Goal: Transaction & Acquisition: Purchase product/service

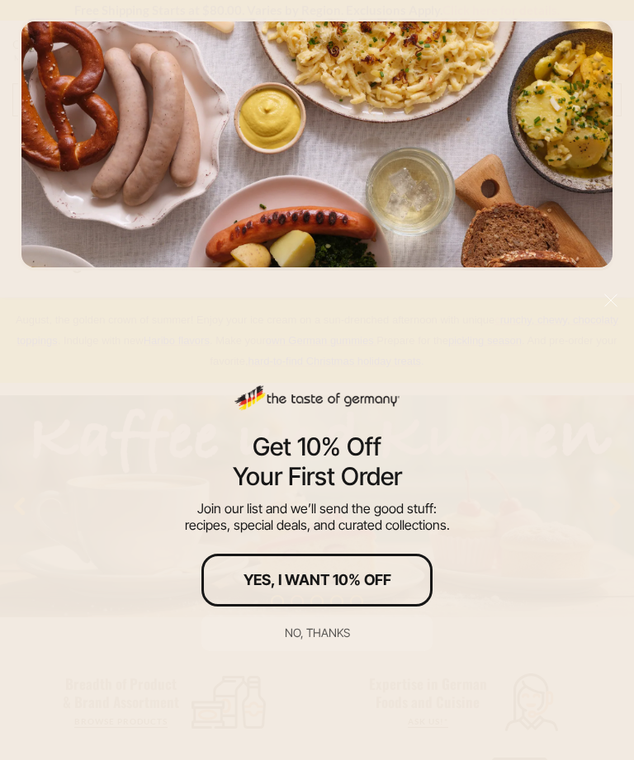
click at [316, 634] on div "No, thanks" at bounding box center [317, 633] width 65 height 12
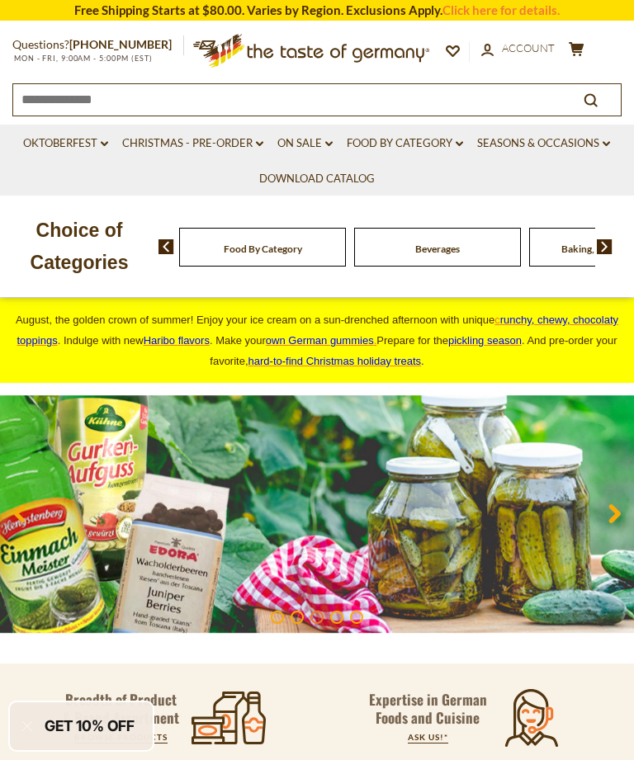
click at [461, 141] on icon "dropdown_arrow" at bounding box center [459, 144] width 7 height 6
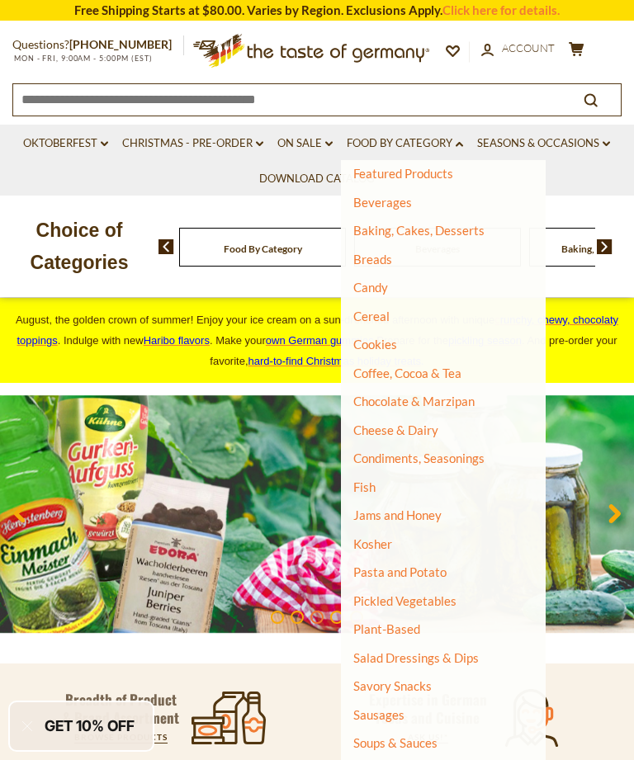
scroll to position [66, 0]
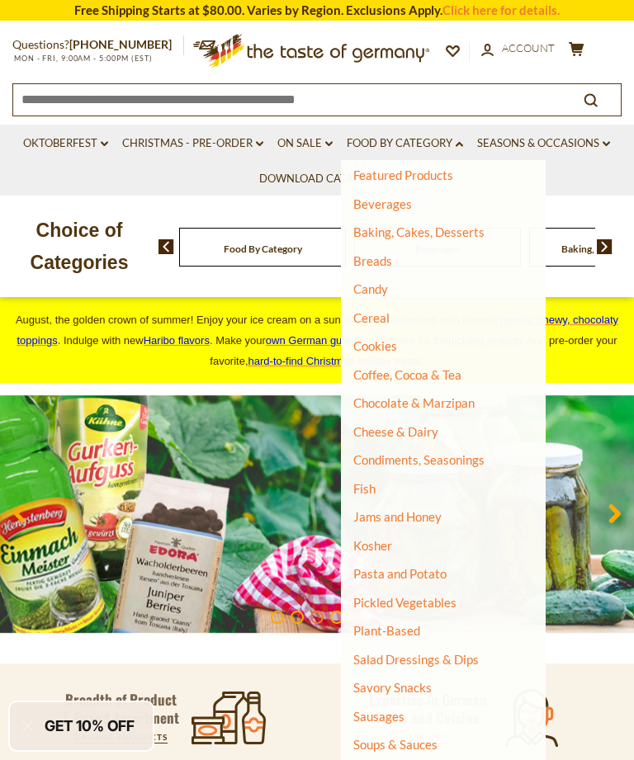
click at [407, 680] on link "Savory Snacks" at bounding box center [392, 687] width 78 height 15
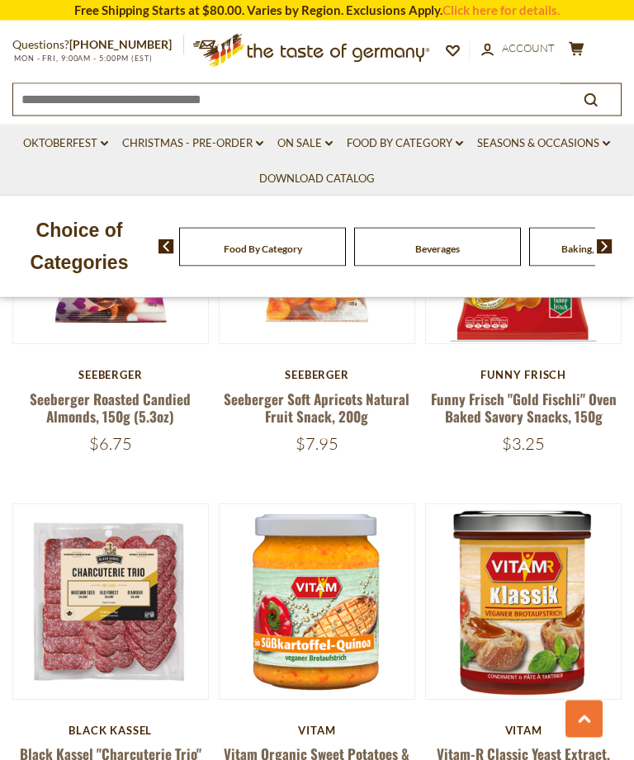
scroll to position [2367, 0]
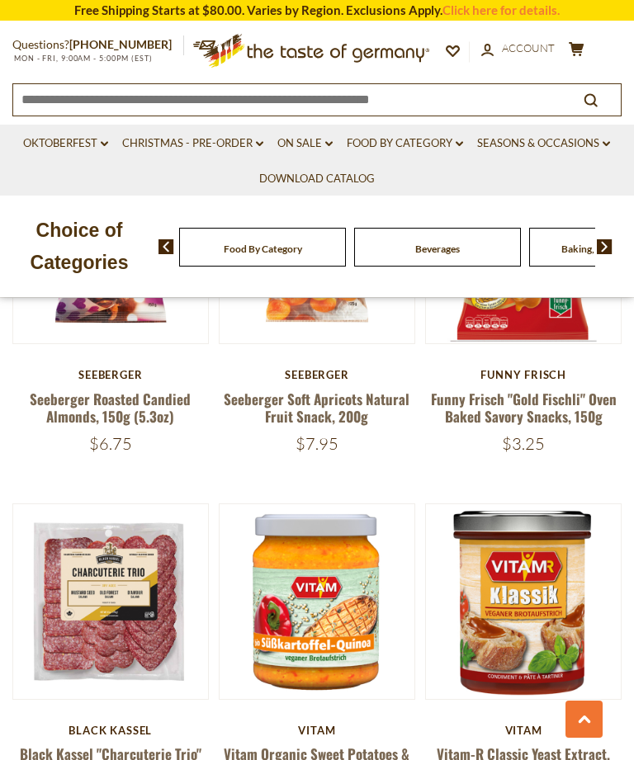
click at [433, 150] on link "Food By Category dropdown_arrow" at bounding box center [405, 144] width 116 height 18
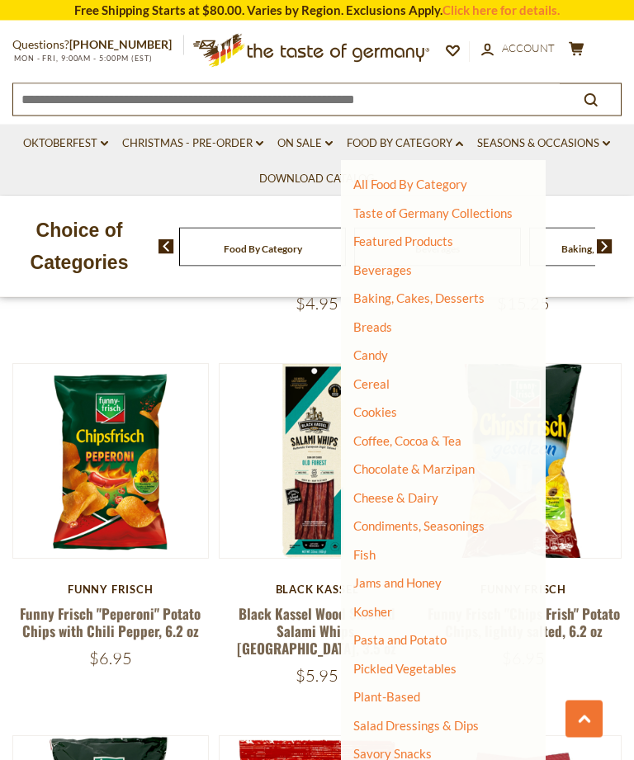
scroll to position [2889, 0]
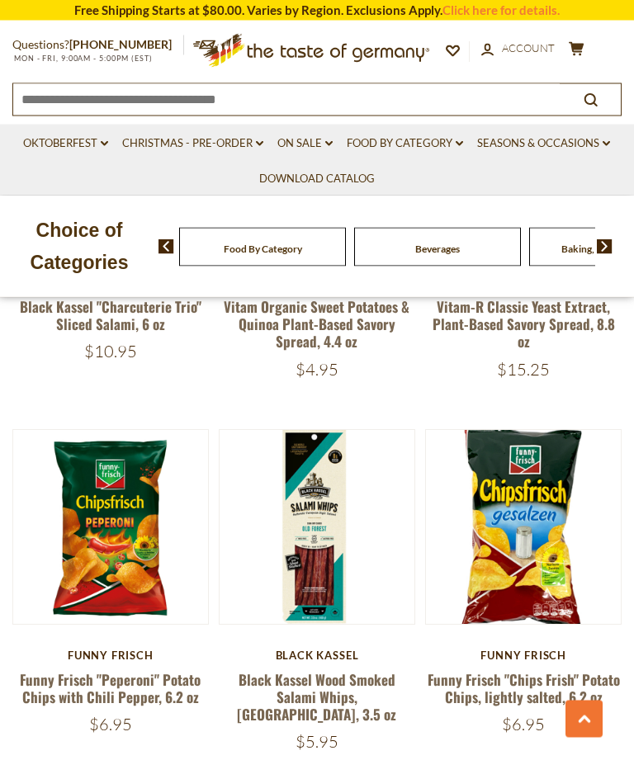
scroll to position [2819, 0]
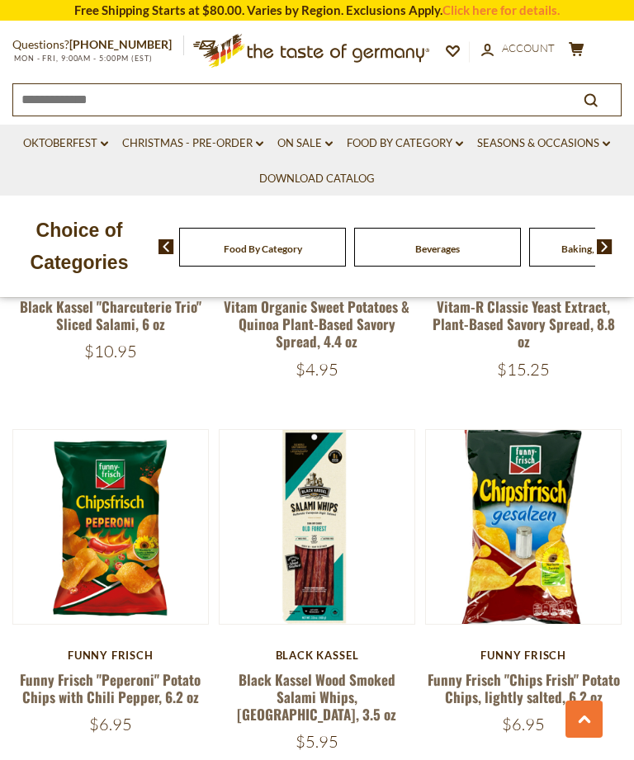
click at [134, 295] on button "Quick View" at bounding box center [109, 276] width 111 height 37
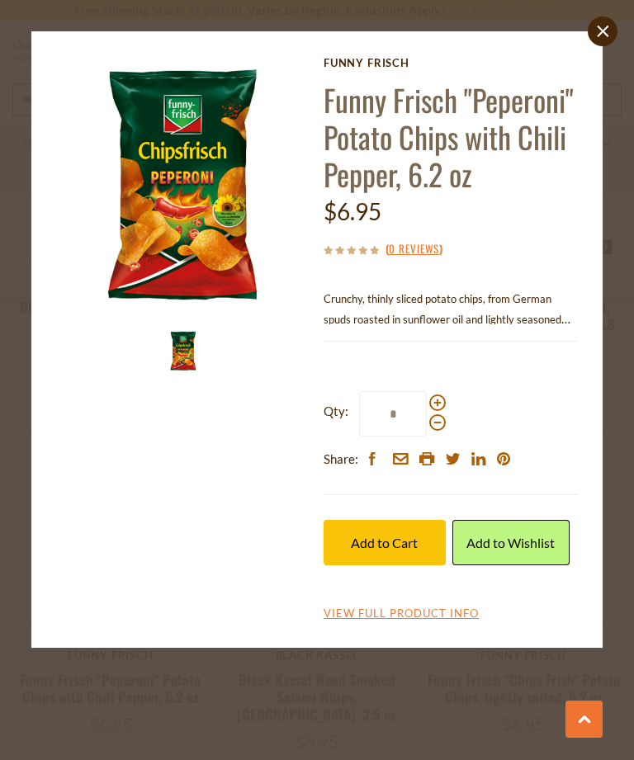
click at [512, 541] on link "Add to Wishlist" at bounding box center [511, 542] width 118 height 45
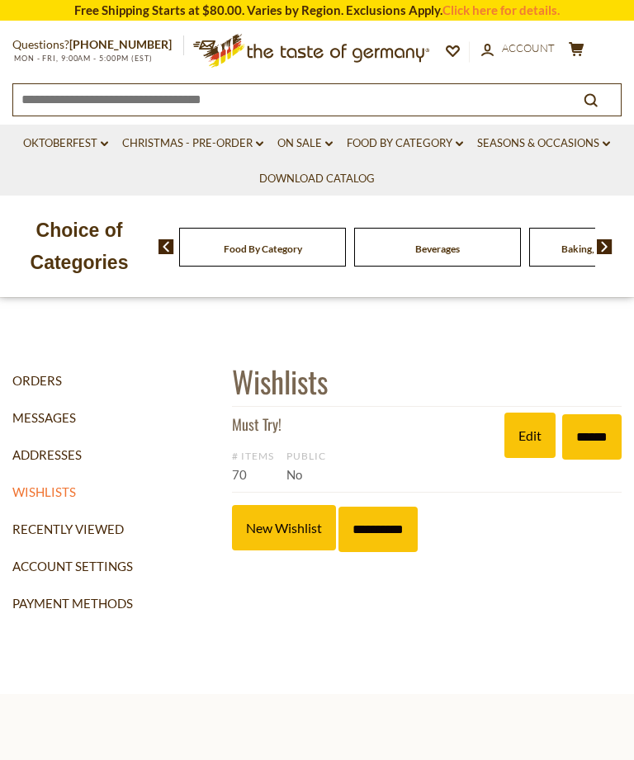
click at [260, 428] on link "Must Try!" at bounding box center [257, 424] width 50 height 21
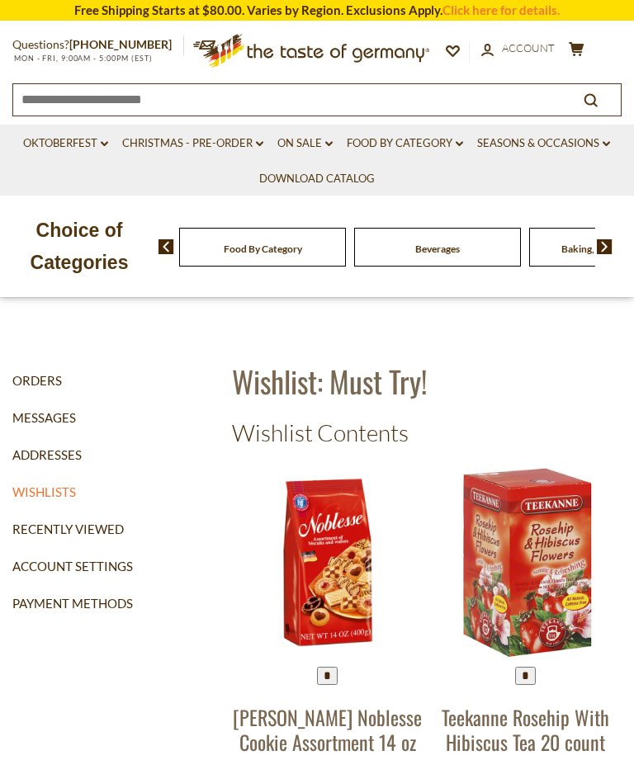
click at [101, 529] on link "Recently Viewed" at bounding box center [115, 529] width 207 height 37
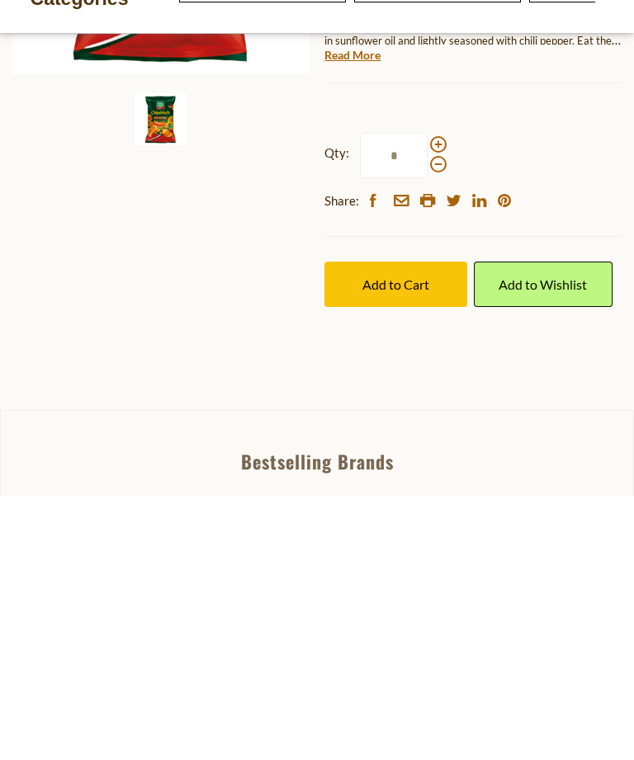
scroll to position [362, 0]
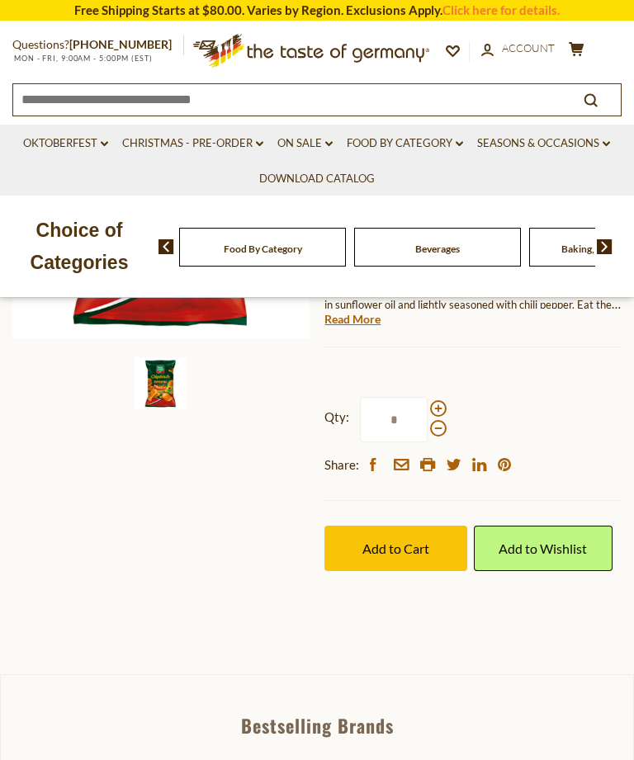
click at [548, 541] on link "Add to Wishlist" at bounding box center [543, 548] width 139 height 45
click at [517, 598] on link "Must Try!" at bounding box center [516, 604] width 54 height 15
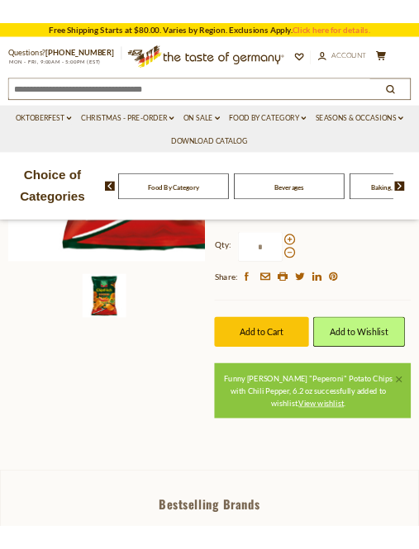
scroll to position [760, 0]
